Goal: Task Accomplishment & Management: Use online tool/utility

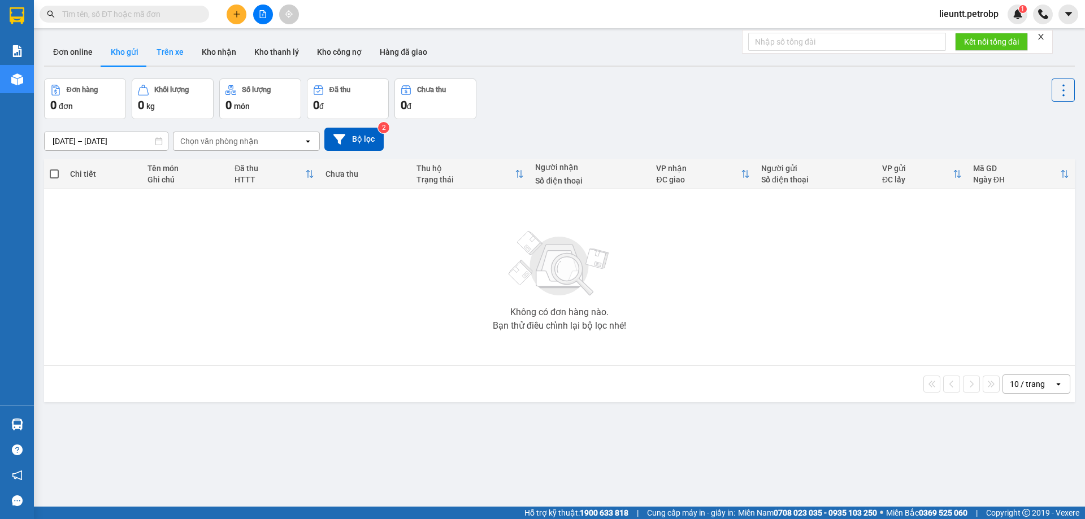
click at [164, 52] on button "Trên xe" at bounding box center [170, 51] width 45 height 27
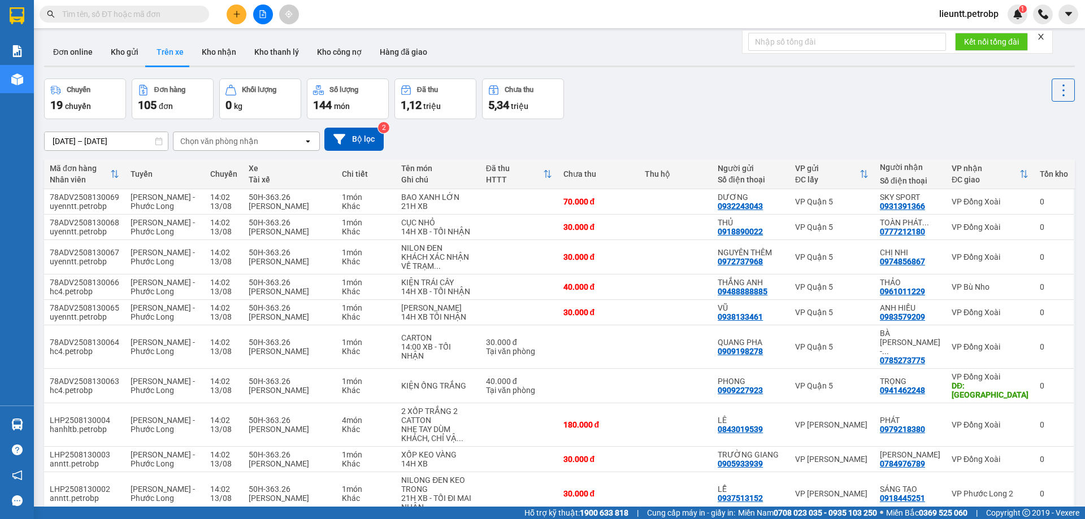
click at [242, 144] on div "Chọn văn phòng nhận" at bounding box center [219, 141] width 78 height 11
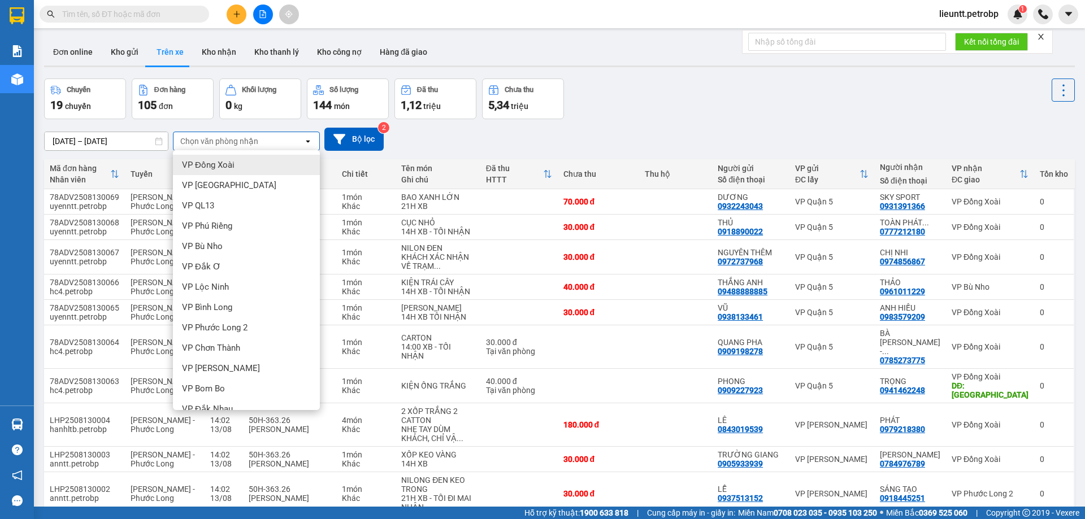
click at [229, 168] on span "VP Đồng Xoài" at bounding box center [208, 164] width 53 height 11
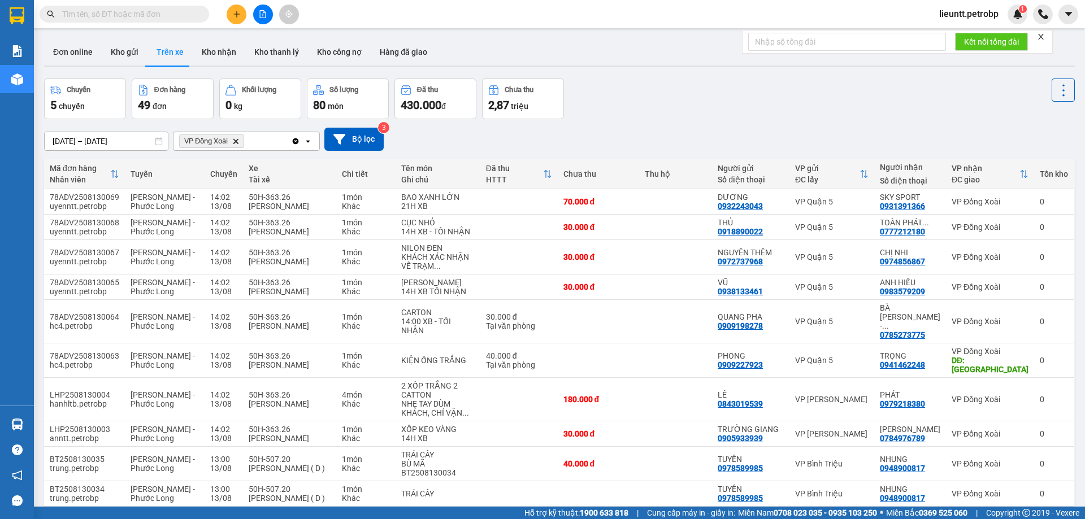
click at [239, 144] on icon "Delete" at bounding box center [235, 141] width 7 height 7
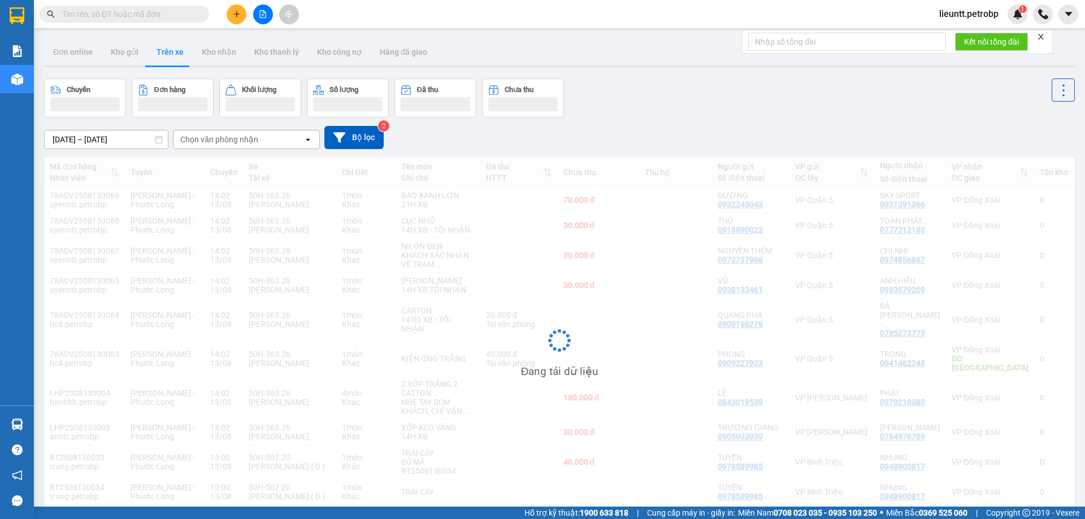
click at [239, 144] on div "Chọn văn phòng nhận" at bounding box center [219, 139] width 78 height 11
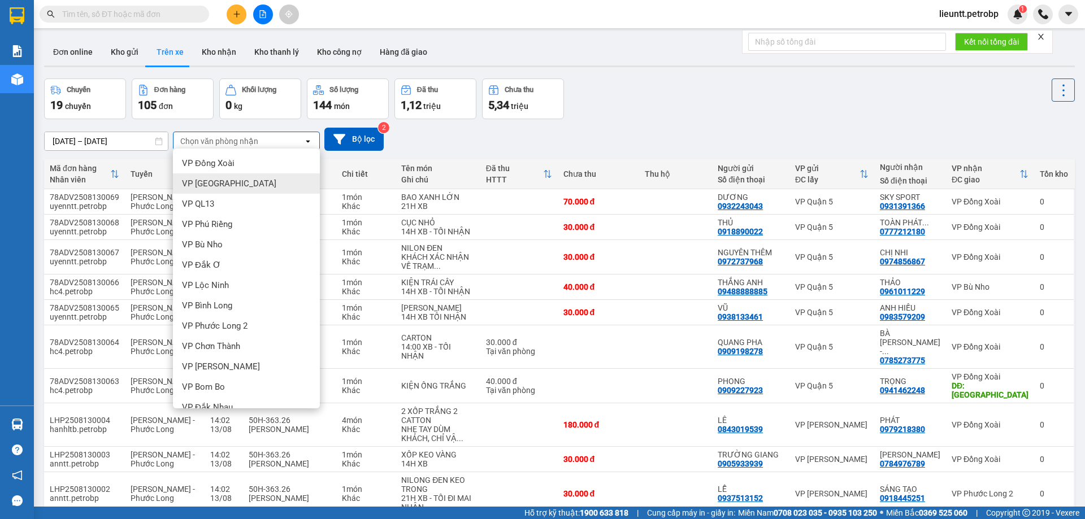
click at [237, 188] on span "VP [GEOGRAPHIC_DATA]" at bounding box center [229, 183] width 94 height 11
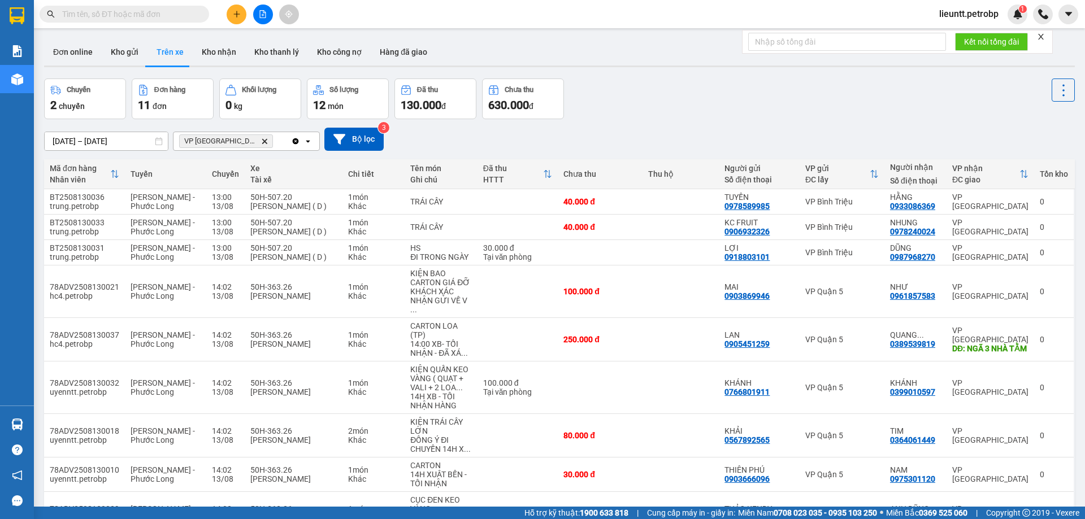
click at [261, 140] on icon "Delete" at bounding box center [264, 141] width 7 height 7
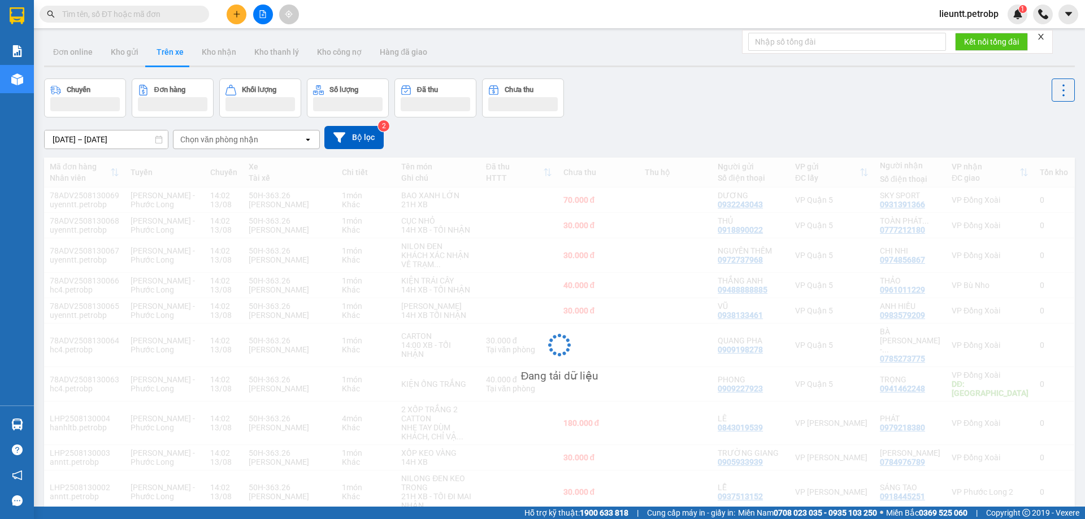
click at [228, 141] on div "Chọn văn phòng nhận" at bounding box center [219, 139] width 78 height 11
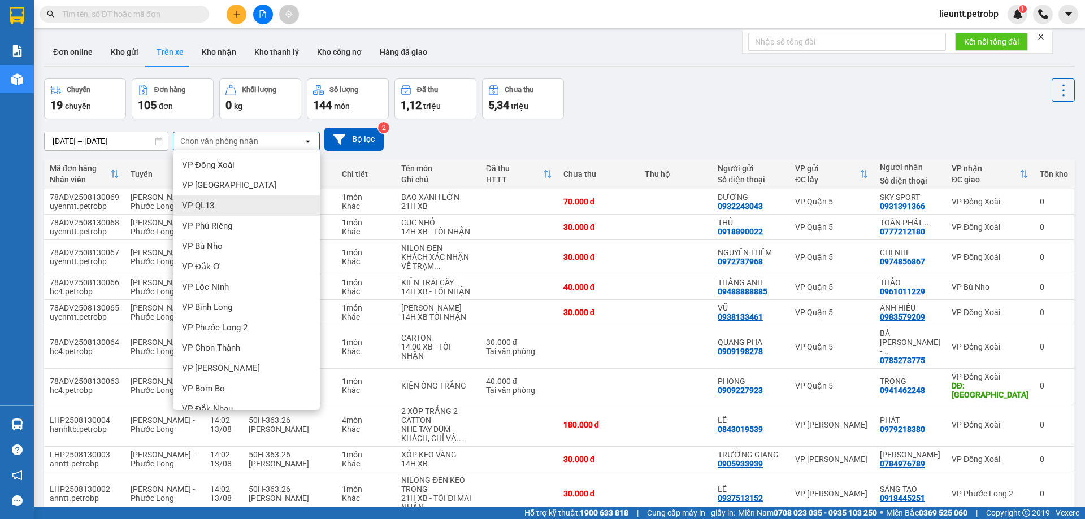
click at [225, 204] on div "VP QL13" at bounding box center [246, 206] width 147 height 20
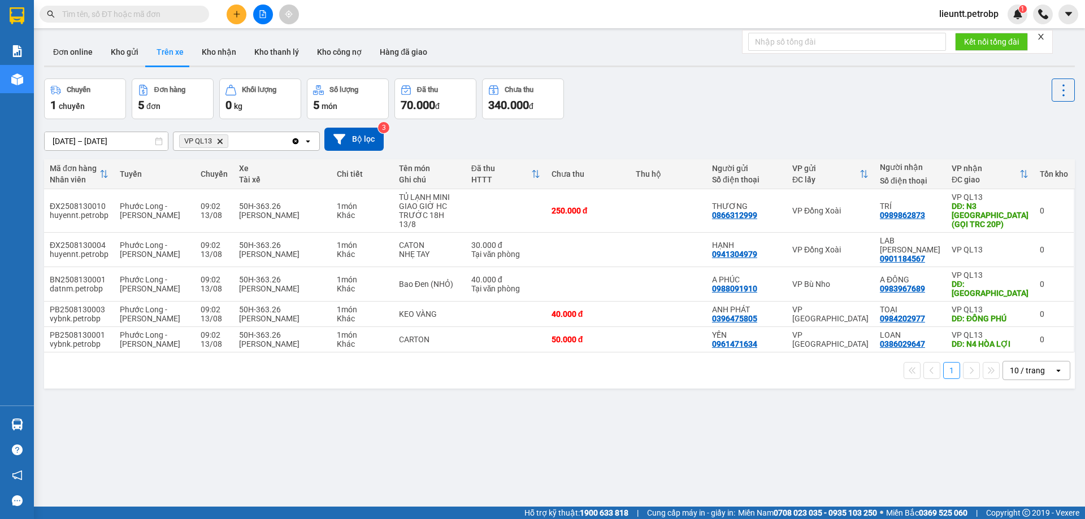
click at [222, 143] on icon "VP QL13, close by backspace" at bounding box center [220, 140] width 5 height 5
click at [222, 143] on div "Chọn văn phòng nhận" at bounding box center [219, 141] width 78 height 11
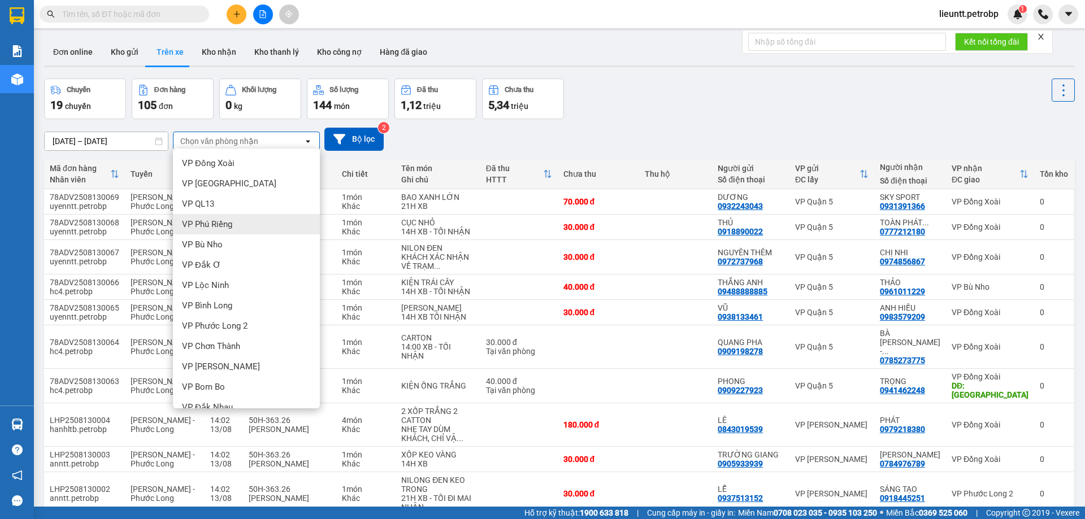
click at [224, 230] on div "VP Phú Riềng" at bounding box center [246, 224] width 147 height 20
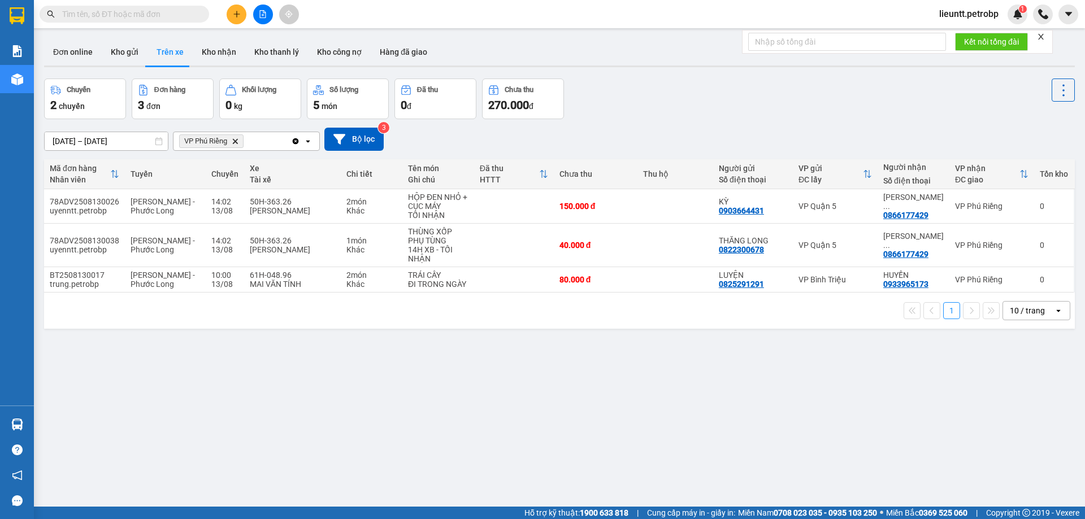
click at [240, 142] on span "VP Phú Riềng Delete" at bounding box center [211, 142] width 64 height 14
click at [237, 142] on icon "VP Phú Riềng, close by backspace" at bounding box center [235, 140] width 5 height 5
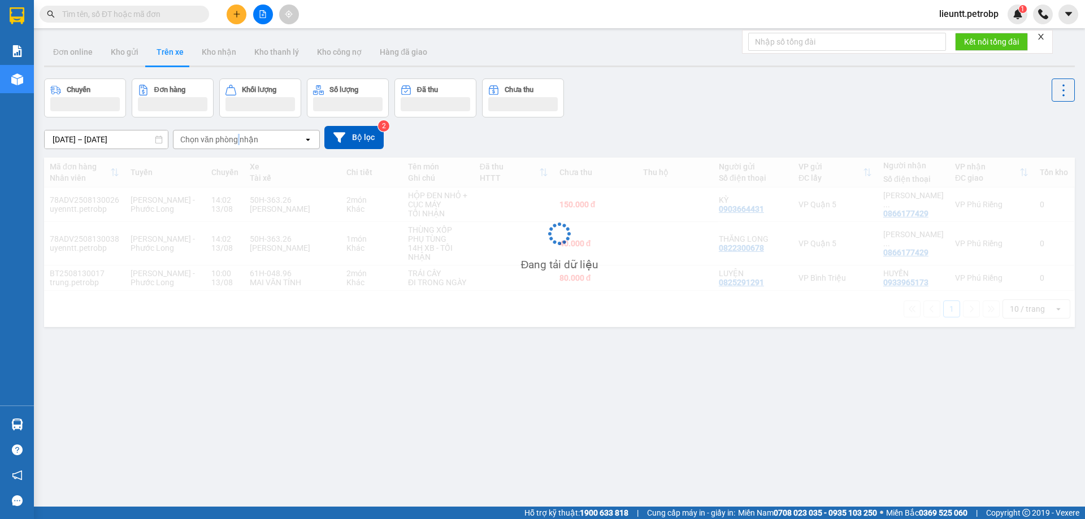
click at [237, 142] on div "Chọn văn phòng nhận" at bounding box center [219, 139] width 78 height 11
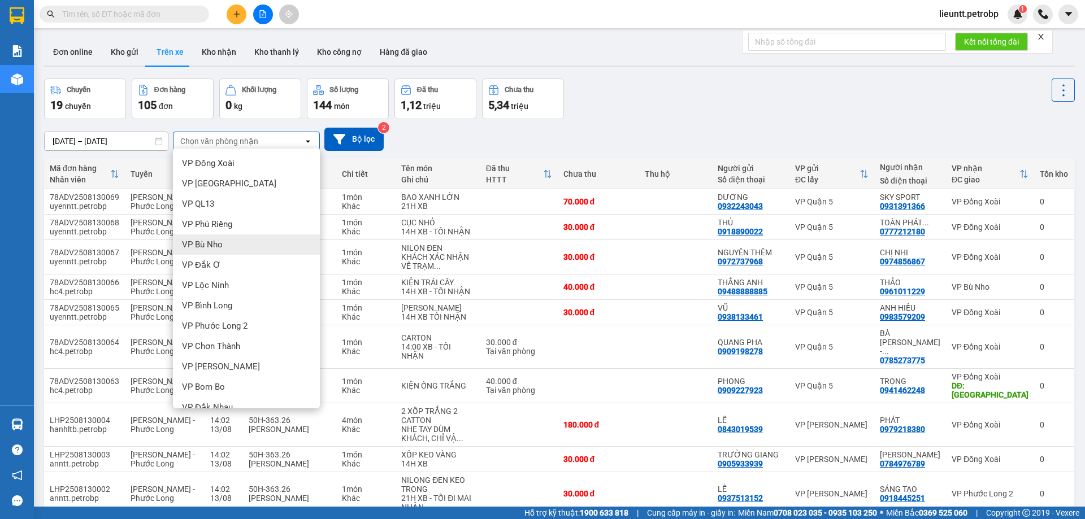
click at [216, 243] on span "VP Bù Nho" at bounding box center [202, 244] width 41 height 11
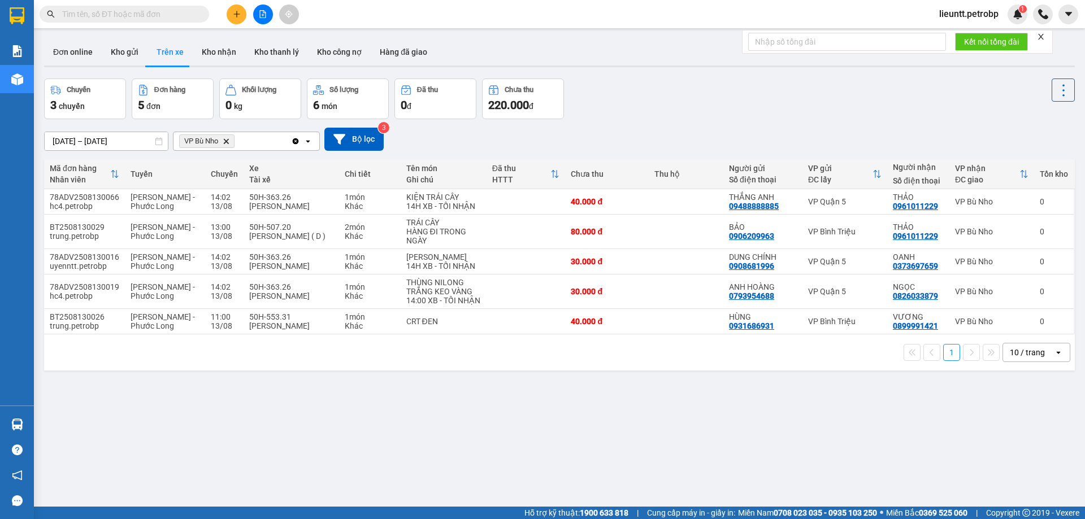
click at [231, 143] on span "VP Bù Nho Delete" at bounding box center [206, 142] width 55 height 14
click at [226, 140] on icon "VP Bù Nho, close by backspace" at bounding box center [226, 140] width 5 height 5
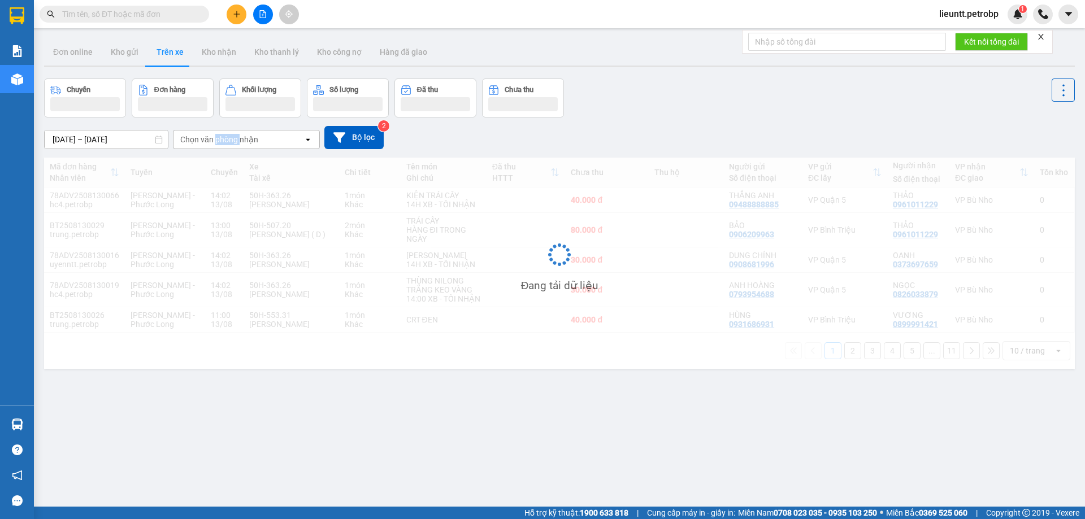
click at [226, 140] on div "Chọn văn phòng nhận" at bounding box center [219, 139] width 78 height 11
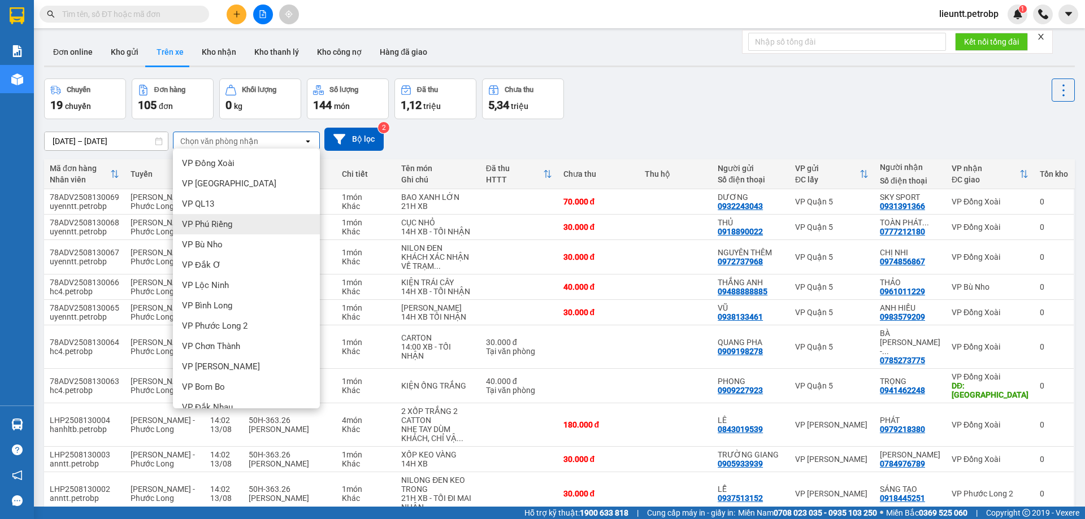
scroll to position [57, 0]
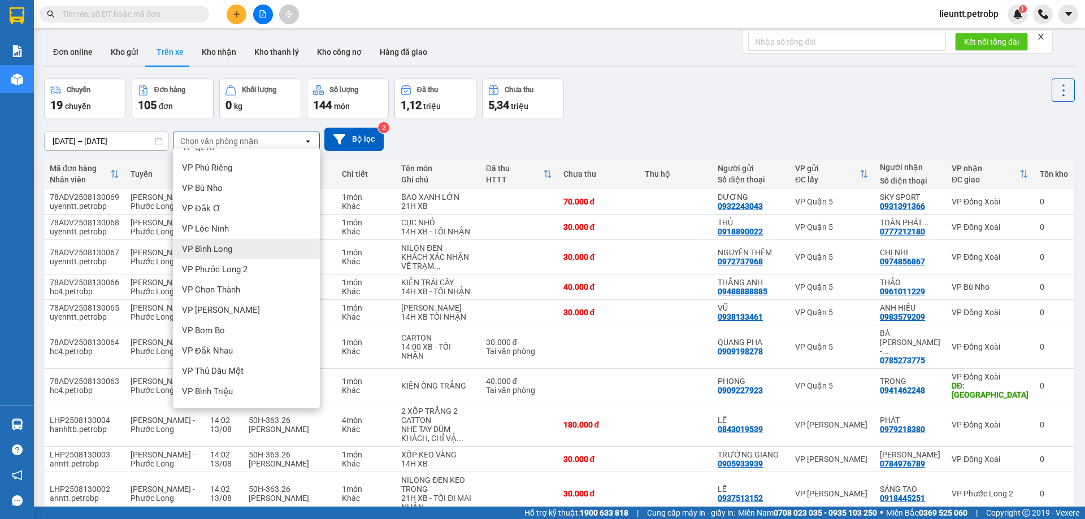
click at [216, 254] on span "VP Bình Long" at bounding box center [207, 249] width 50 height 11
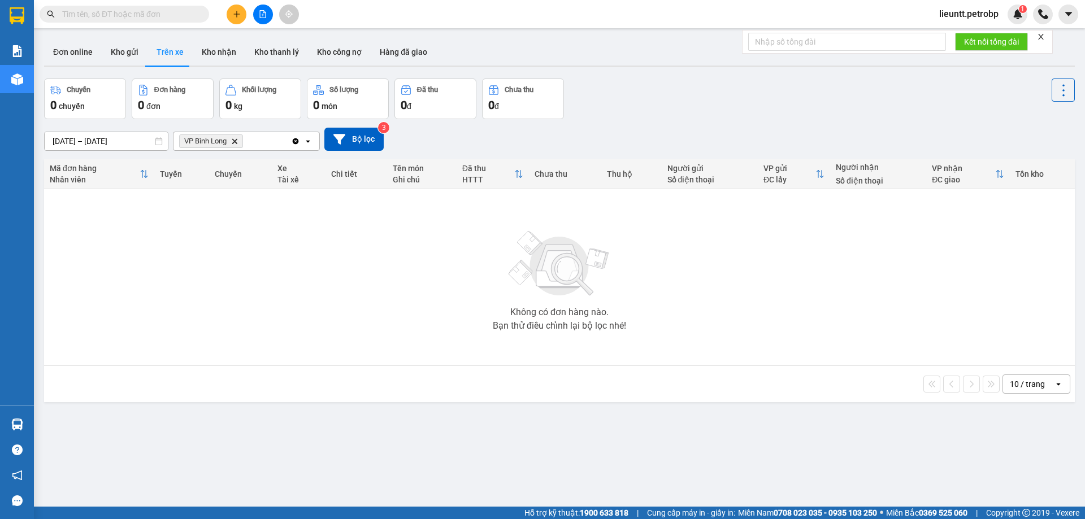
click at [237, 141] on icon "VP Bình Long, close by backspace" at bounding box center [234, 140] width 5 height 5
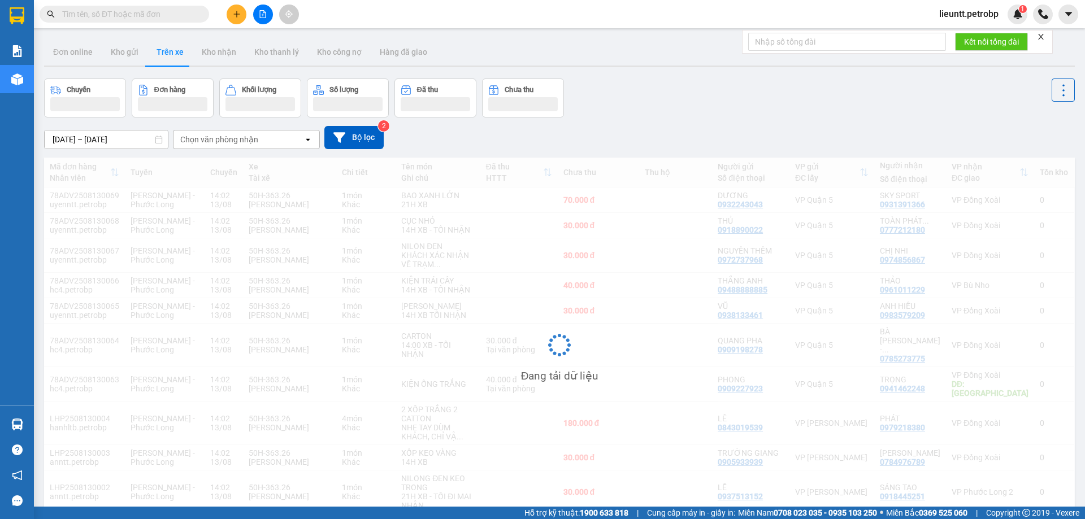
click at [237, 141] on div "Chọn văn phòng nhận" at bounding box center [219, 139] width 78 height 11
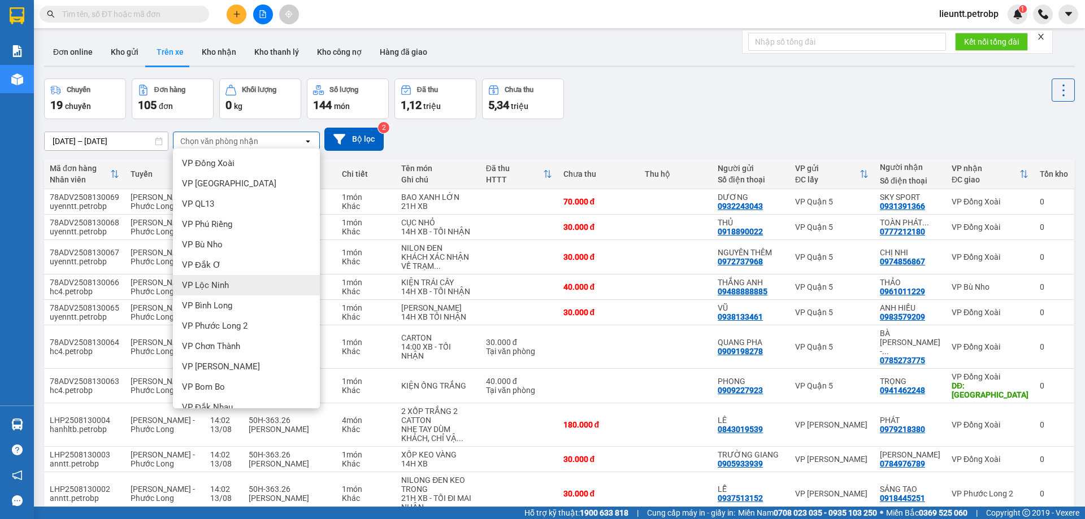
click at [223, 290] on span "VP Lộc Ninh" at bounding box center [205, 285] width 47 height 11
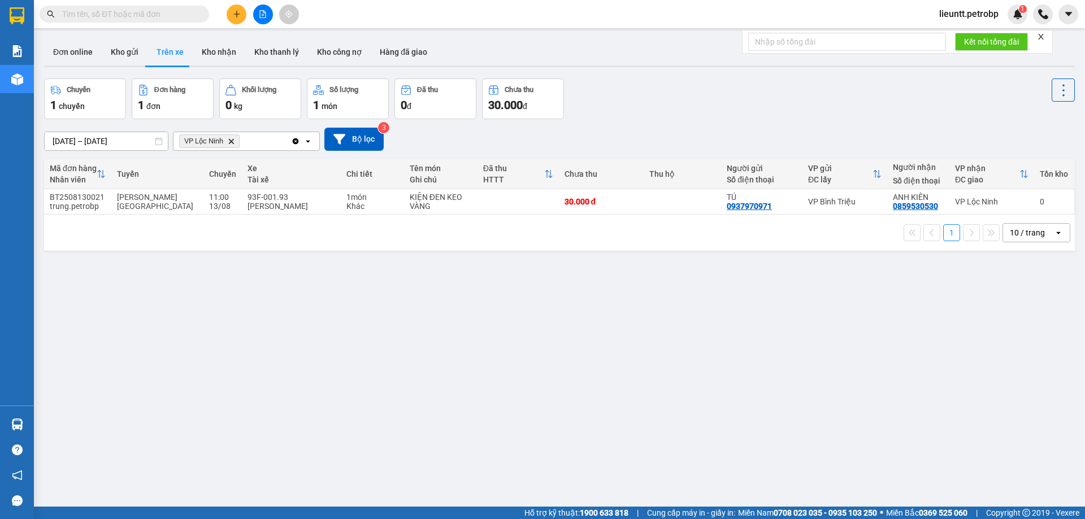
click at [233, 140] on icon "VP Lộc Ninh, close by backspace" at bounding box center [231, 140] width 5 height 5
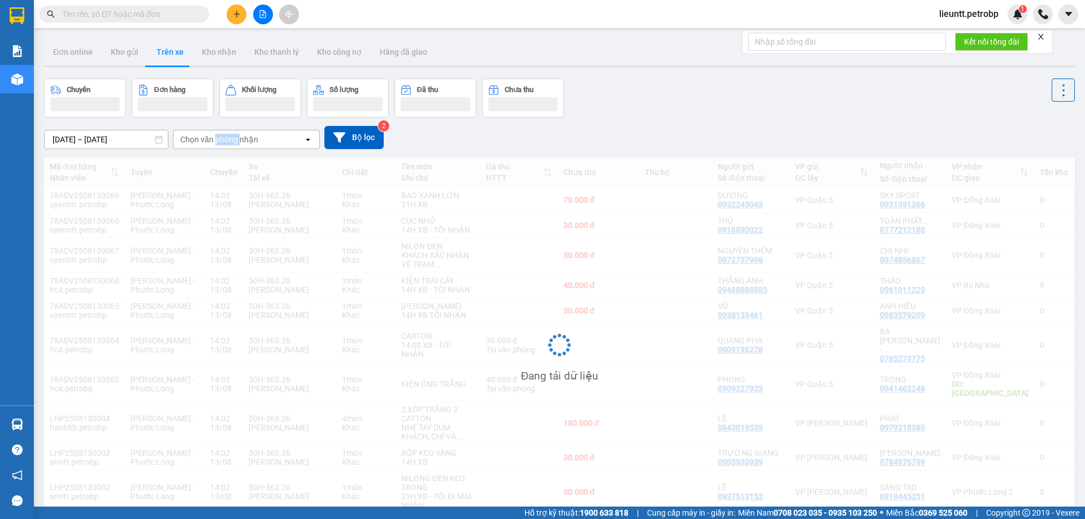
click at [233, 140] on div "Chọn văn phòng nhận" at bounding box center [219, 139] width 78 height 11
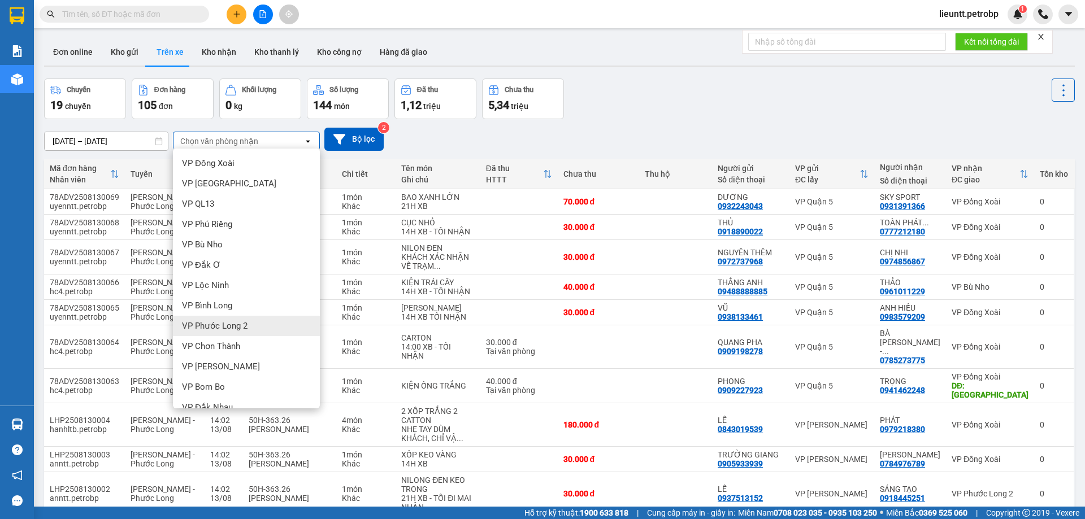
click at [230, 320] on div "VP Phước Long 2" at bounding box center [246, 326] width 147 height 20
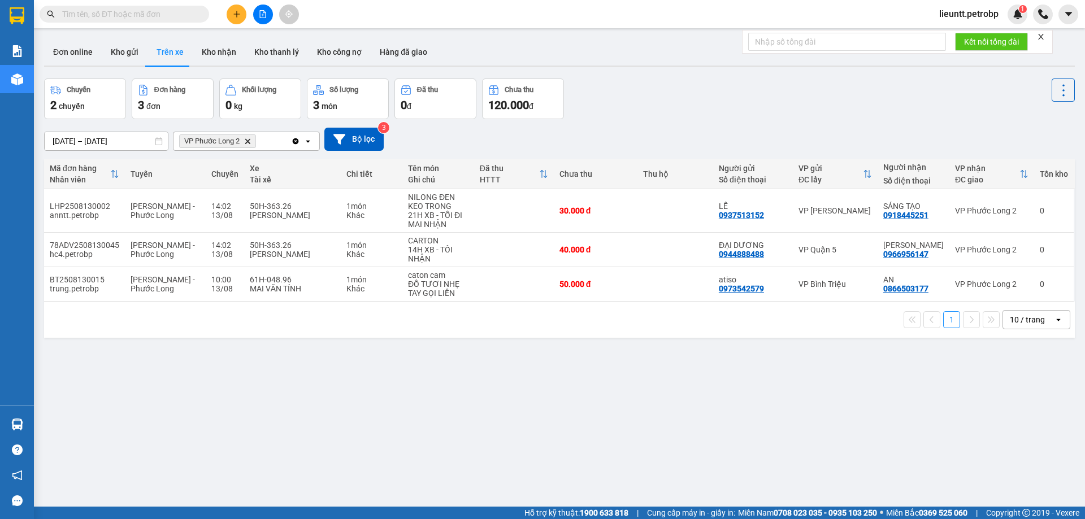
click at [251, 141] on icon "Delete" at bounding box center [247, 141] width 7 height 7
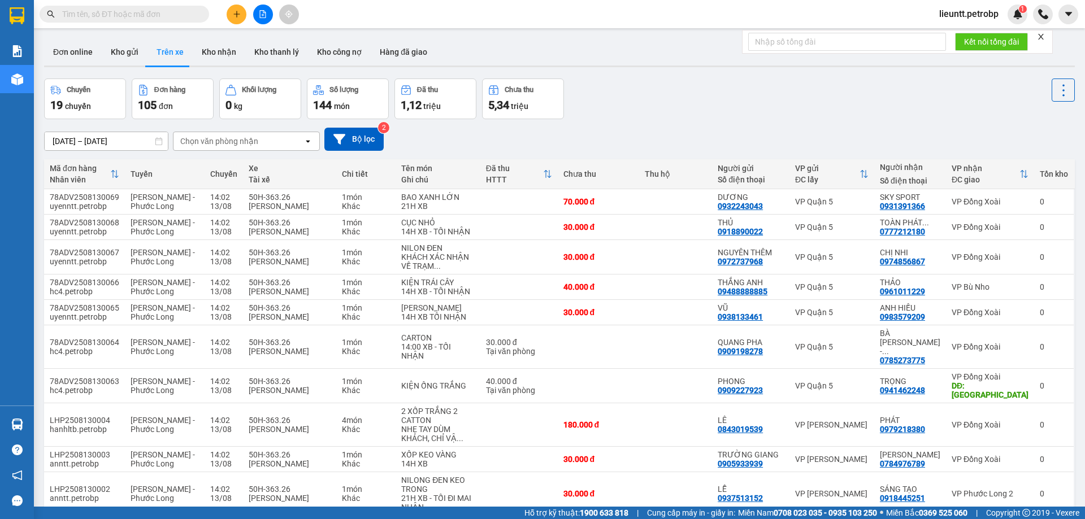
click at [239, 145] on div "Chọn văn phòng nhận" at bounding box center [219, 141] width 78 height 11
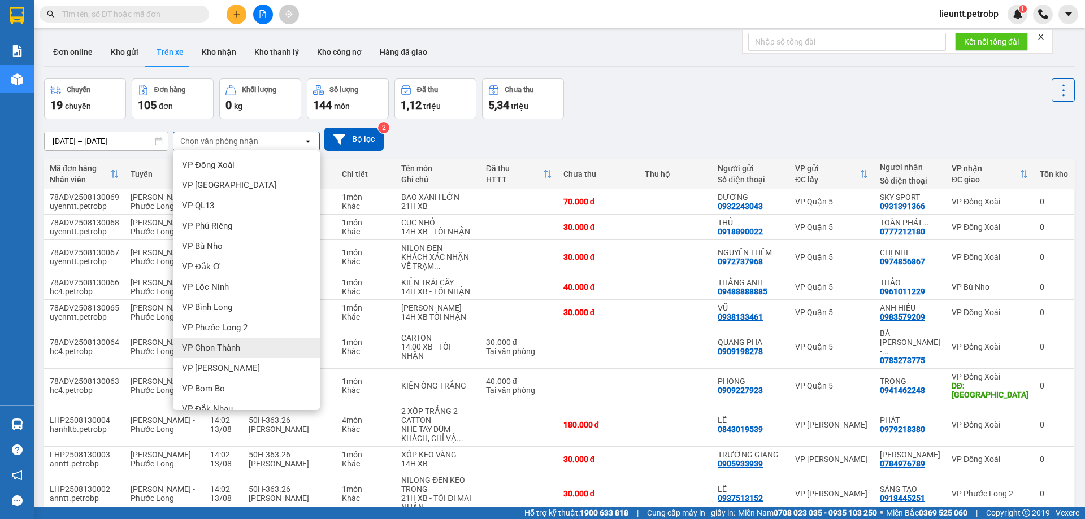
click at [241, 350] on div "VP Chơn Thành" at bounding box center [246, 348] width 147 height 20
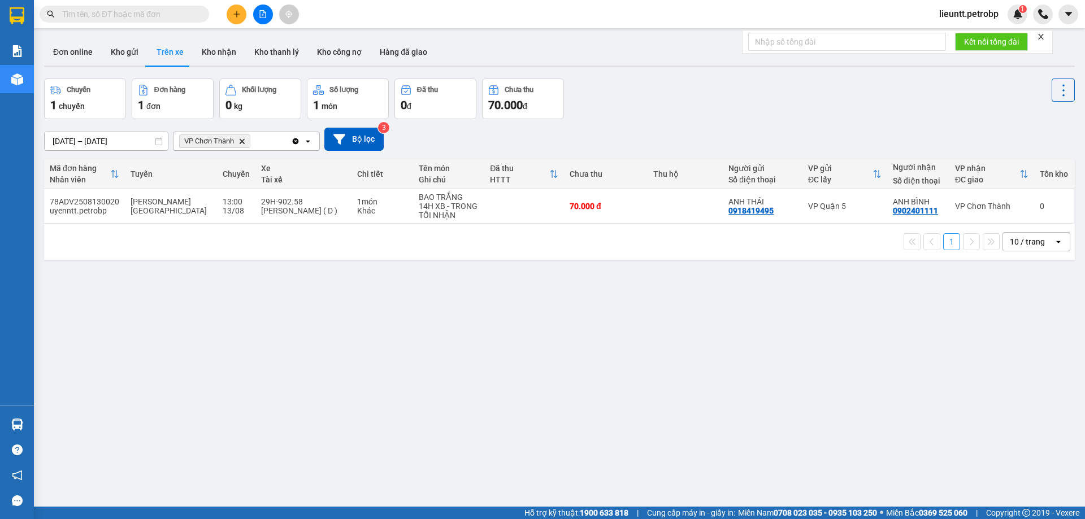
click at [245, 140] on icon "VP Chơn Thành, close by backspace" at bounding box center [242, 140] width 5 height 5
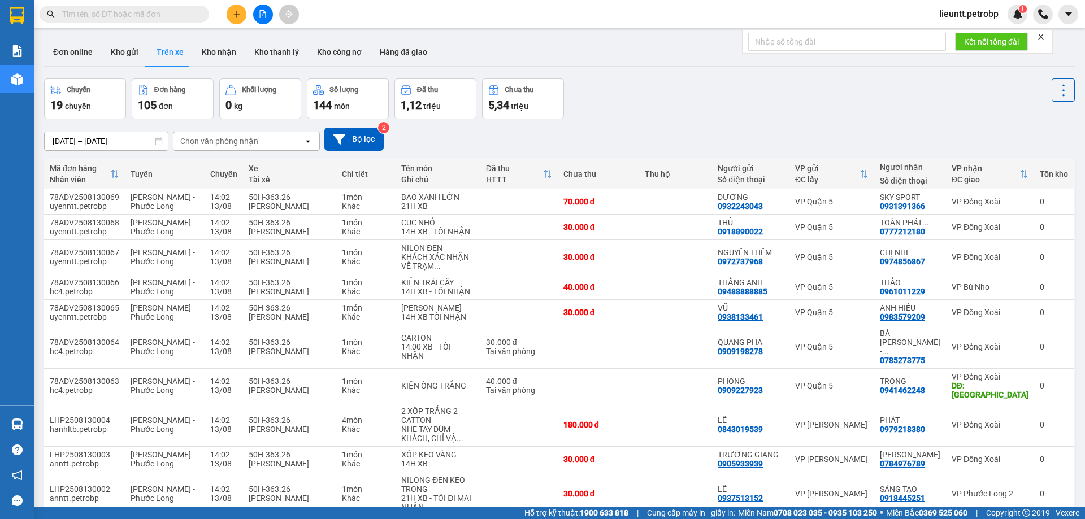
click at [245, 140] on div "Chọn văn phòng nhận" at bounding box center [219, 141] width 78 height 11
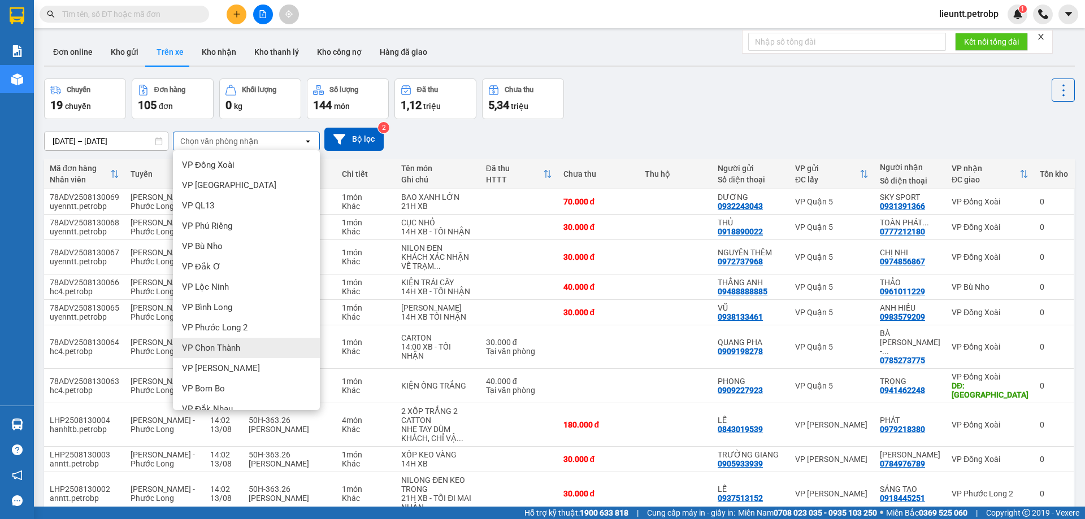
click at [232, 357] on div "VP Chơn Thành" at bounding box center [246, 348] width 147 height 20
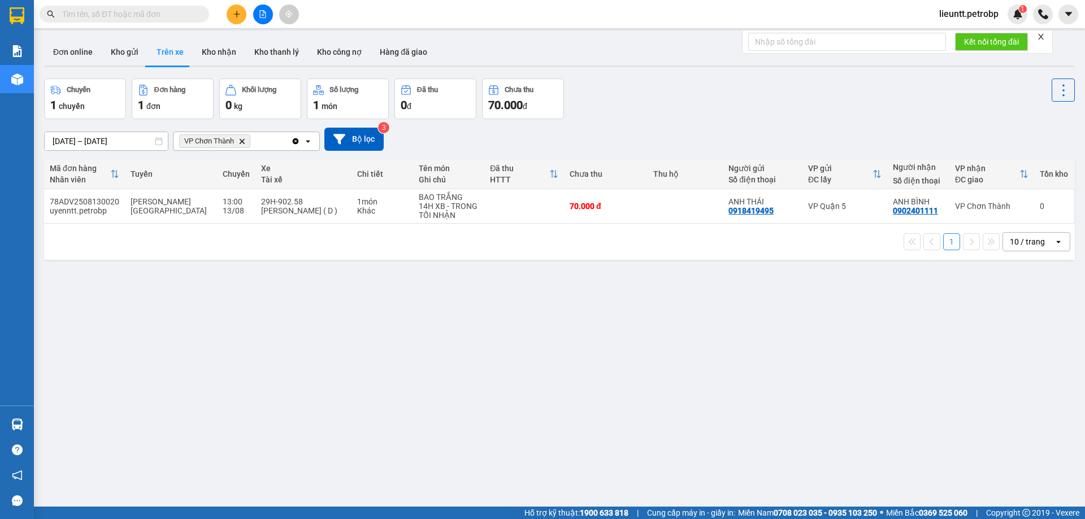
click at [240, 140] on icon "Delete" at bounding box center [242, 141] width 7 height 7
click at [240, 140] on div "Chọn văn phòng nhận" at bounding box center [219, 141] width 78 height 11
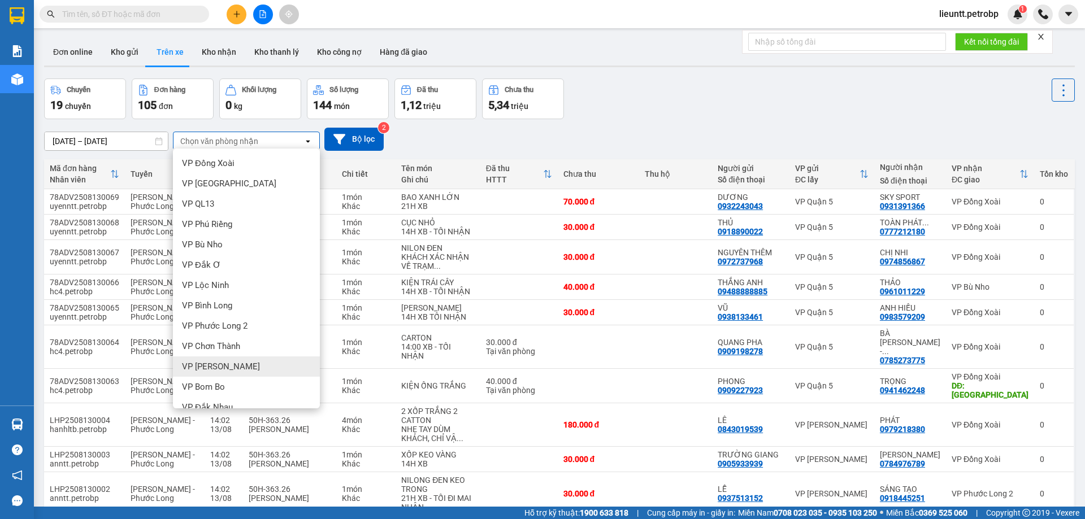
click at [228, 368] on span "VP [PERSON_NAME]" at bounding box center [221, 366] width 78 height 11
